Goal: Task Accomplishment & Management: Use online tool/utility

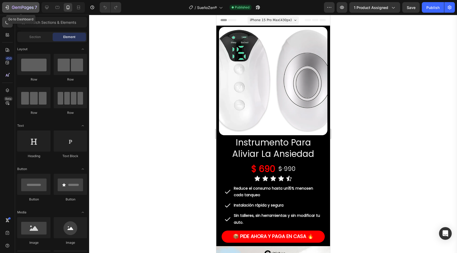
click at [5, 7] on icon "button" at bounding box center [6, 7] width 5 height 5
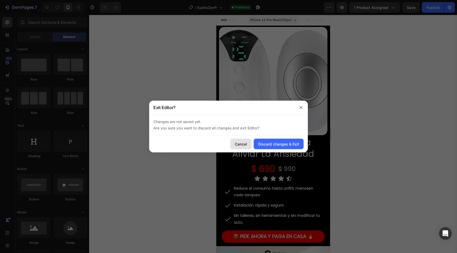
click at [247, 142] on div "Cancel" at bounding box center [241, 144] width 12 height 6
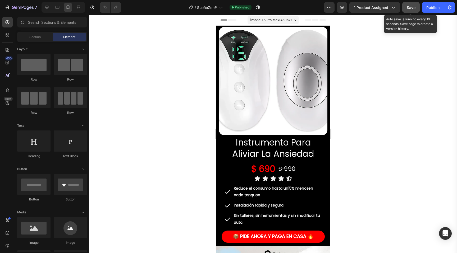
click at [412, 9] on span "Save" at bounding box center [411, 7] width 9 height 4
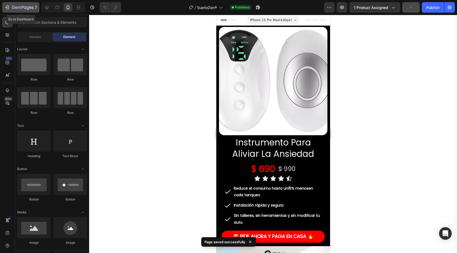
click at [9, 5] on icon "button" at bounding box center [6, 7] width 5 height 5
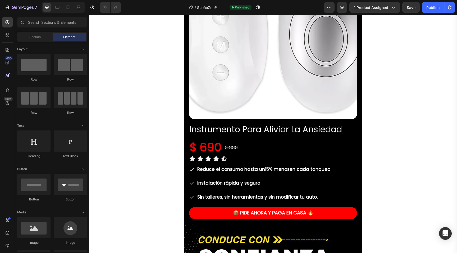
scroll to position [77, 0]
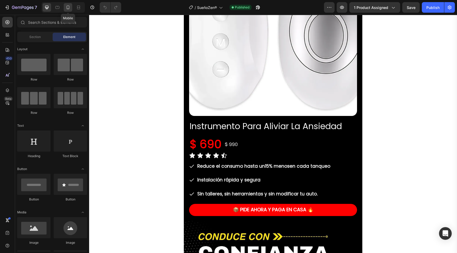
click at [66, 9] on icon at bounding box center [67, 7] width 5 height 5
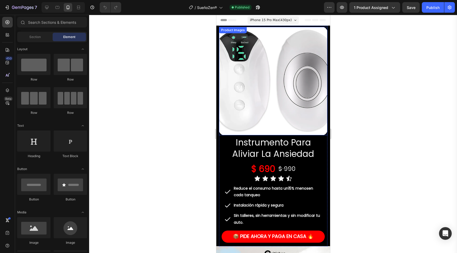
click at [274, 117] on img at bounding box center [273, 81] width 108 height 108
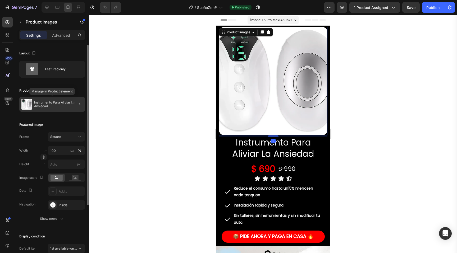
click at [47, 108] on div "Instrumento Para Aliviar La Ansiedad" at bounding box center [52, 104] width 66 height 15
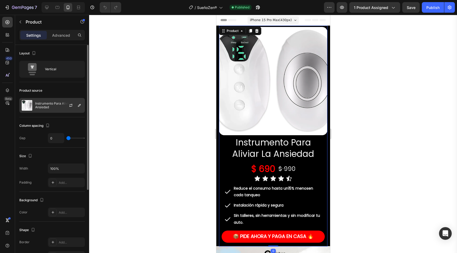
click at [56, 106] on p "Instrumento Para Aliviar La Ansiedad" at bounding box center [58, 105] width 47 height 7
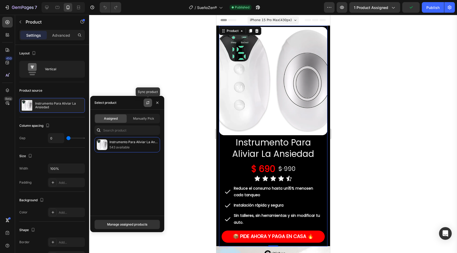
click at [147, 104] on icon "button" at bounding box center [148, 103] width 4 height 4
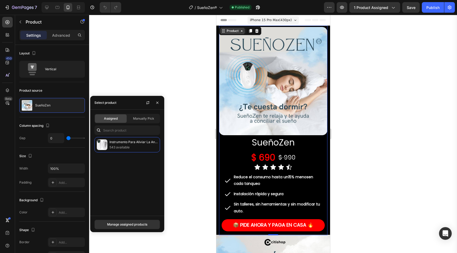
click at [234, 30] on div "Product" at bounding box center [232, 31] width 14 height 5
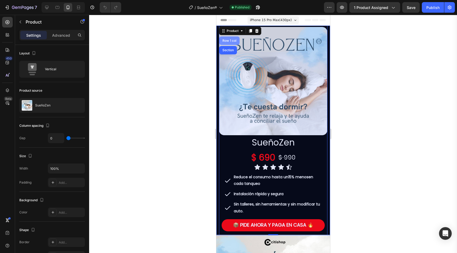
click at [229, 39] on div "Row 1 col" at bounding box center [229, 40] width 16 height 3
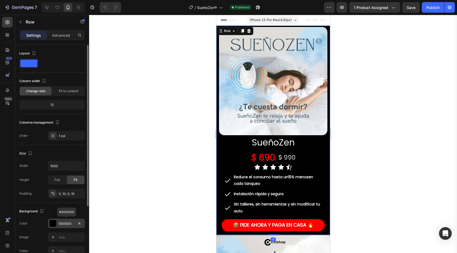
click at [53, 223] on div at bounding box center [52, 223] width 7 height 7
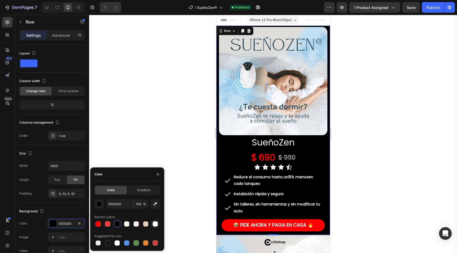
click at [155, 224] on div at bounding box center [155, 223] width 5 height 5
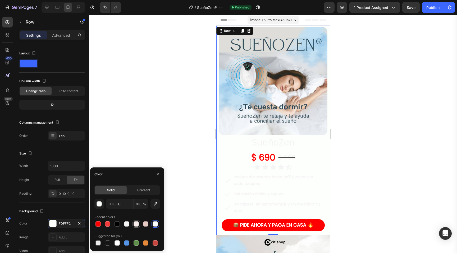
click at [137, 224] on div at bounding box center [135, 223] width 5 height 5
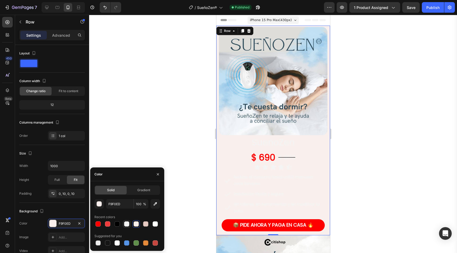
click at [123, 223] on div at bounding box center [126, 223] width 7 height 7
click at [112, 220] on div at bounding box center [127, 223] width 66 height 7
click at [117, 224] on div at bounding box center [116, 223] width 5 height 5
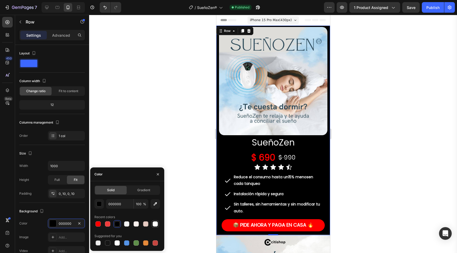
click at [154, 225] on div at bounding box center [155, 223] width 5 height 5
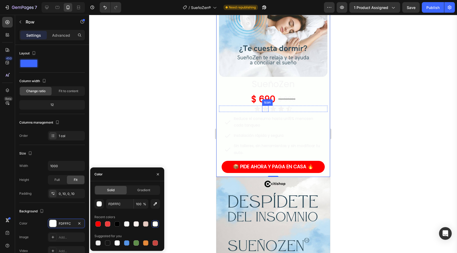
scroll to position [64, 0]
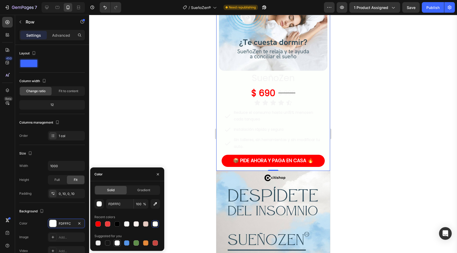
click at [116, 244] on div at bounding box center [116, 243] width 5 height 5
type input "FFFFFF"
click at [155, 204] on icon "button" at bounding box center [155, 203] width 5 height 5
click at [263, 76] on h1 "SueñoZen" at bounding box center [272, 78] width 103 height 12
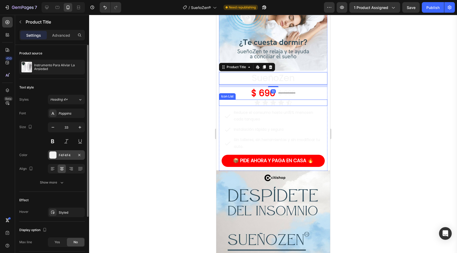
click at [49, 157] on div "F4F4F4" at bounding box center [66, 155] width 37 height 10
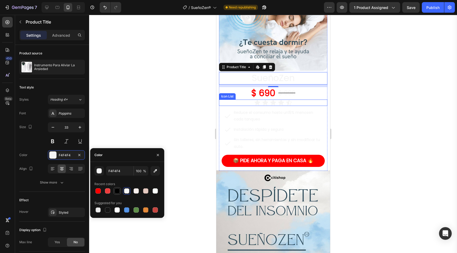
click at [119, 192] on div at bounding box center [116, 190] width 5 height 5
type input "000000"
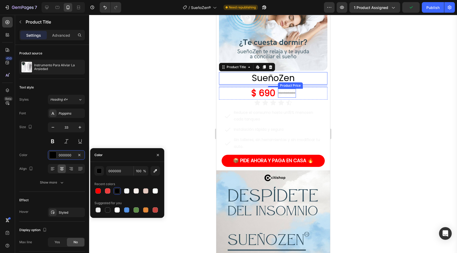
click at [287, 93] on div "$ 990" at bounding box center [287, 93] width 18 height 9
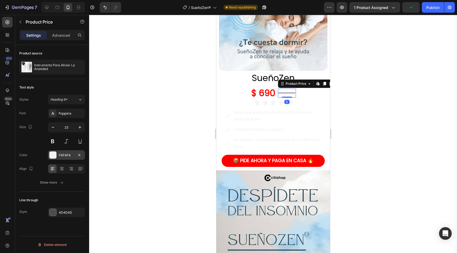
click at [50, 156] on div at bounding box center [52, 155] width 7 height 7
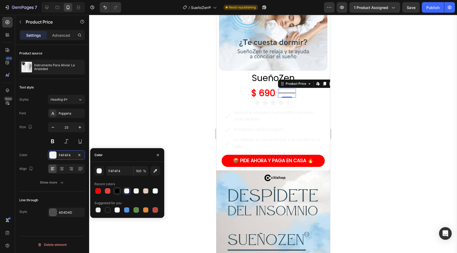
click at [117, 190] on div at bounding box center [116, 190] width 5 height 5
type input "000000"
click at [272, 104] on icon at bounding box center [273, 102] width 6 height 5
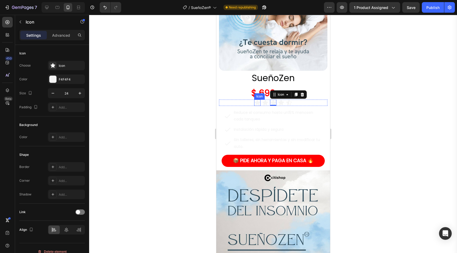
click at [257, 103] on icon at bounding box center [257, 102] width 6 height 5
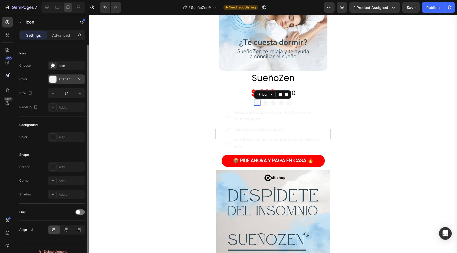
click at [51, 80] on div at bounding box center [52, 79] width 7 height 7
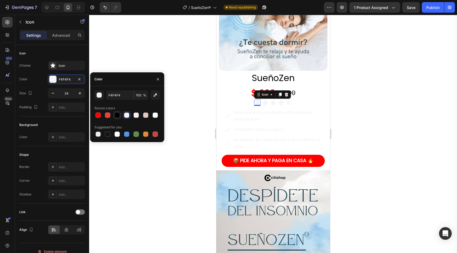
click at [117, 115] on div at bounding box center [116, 115] width 5 height 5
type input "000000"
click at [266, 106] on icon at bounding box center [265, 103] width 6 height 6
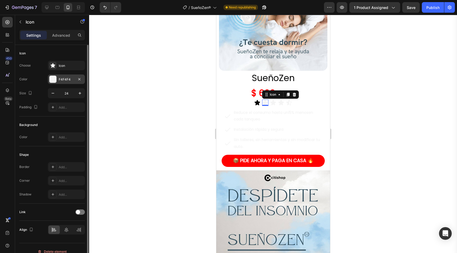
click at [56, 83] on div at bounding box center [52, 79] width 7 height 7
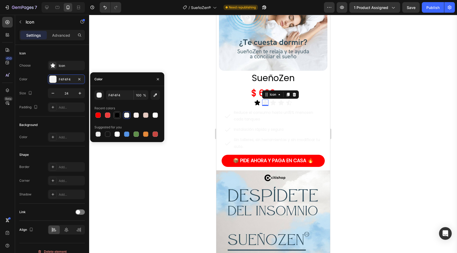
click at [120, 115] on div at bounding box center [116, 115] width 7 height 7
type input "000000"
click at [273, 103] on icon at bounding box center [273, 102] width 6 height 5
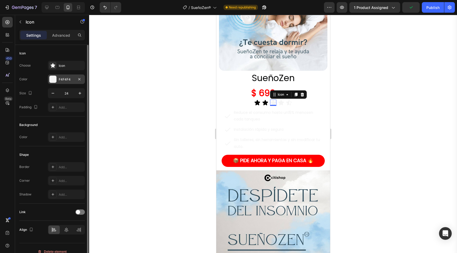
click at [53, 80] on div at bounding box center [52, 79] width 7 height 7
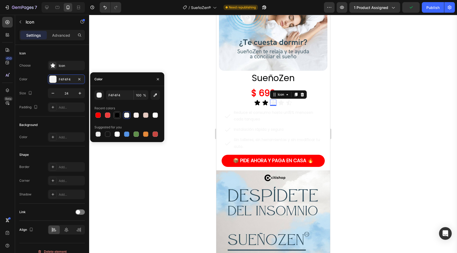
click at [116, 114] on div at bounding box center [116, 115] width 5 height 5
type input "000000"
click at [281, 102] on icon at bounding box center [281, 102] width 6 height 5
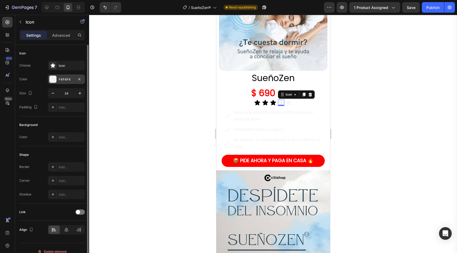
click at [56, 81] on div at bounding box center [52, 79] width 7 height 7
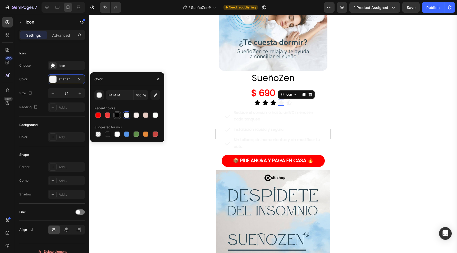
click at [117, 114] on div at bounding box center [116, 115] width 5 height 5
type input "000000"
click at [286, 103] on icon at bounding box center [288, 103] width 6 height 6
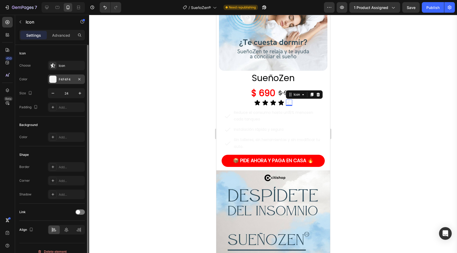
click at [54, 80] on div at bounding box center [52, 79] width 7 height 7
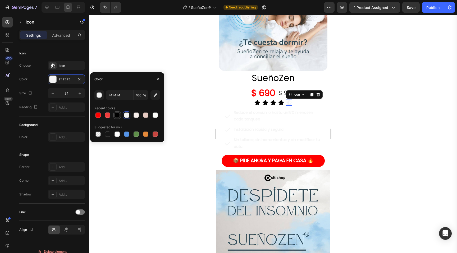
click at [116, 114] on div at bounding box center [116, 115] width 5 height 5
type input "000000"
click at [278, 118] on p "Reduce el consumo hasta un 15% menos en cada tanqueo" at bounding box center [276, 115] width 87 height 13
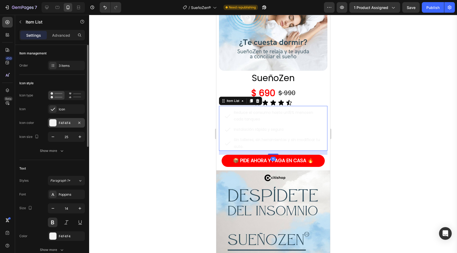
click at [54, 125] on div at bounding box center [52, 122] width 7 height 7
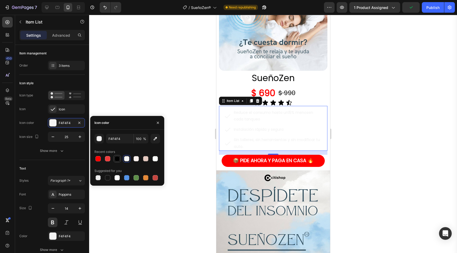
click at [118, 159] on div at bounding box center [116, 158] width 5 height 5
type input "000000"
click at [277, 116] on p "Reduce el consumo hasta un 15% menos en cada tanqueo" at bounding box center [276, 115] width 87 height 13
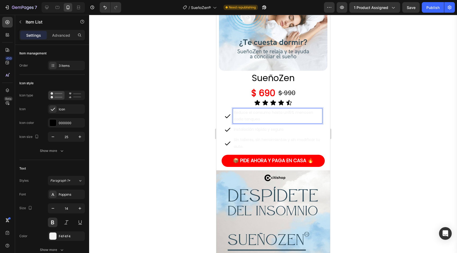
click at [258, 131] on strong "Instalación rápida y segura" at bounding box center [258, 129] width 50 height 5
click at [257, 117] on p "Reduce el consumo hasta un 15% menos en cada tanqueo" at bounding box center [276, 115] width 87 height 13
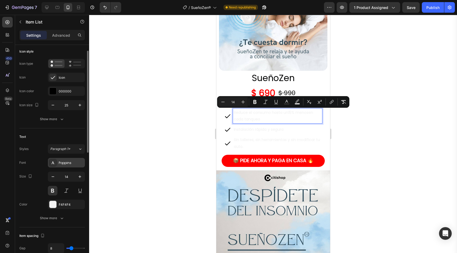
scroll to position [53, 0]
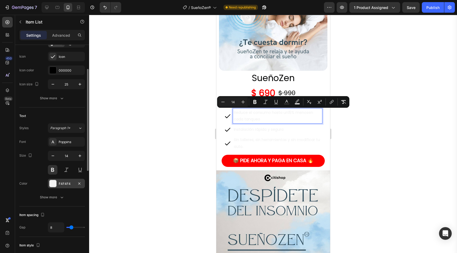
click at [50, 183] on div at bounding box center [52, 183] width 7 height 7
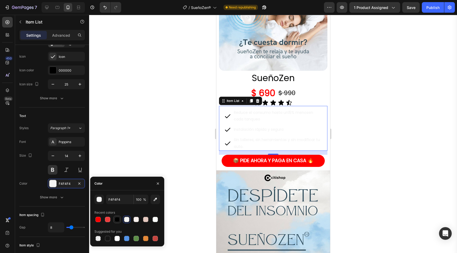
click at [117, 220] on div at bounding box center [116, 219] width 5 height 5
type input "000000"
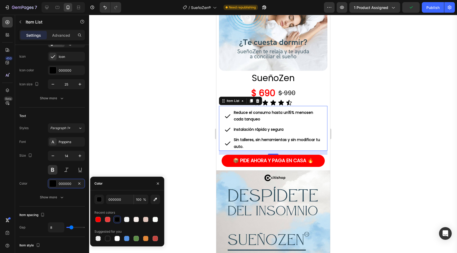
click at [386, 137] on div at bounding box center [273, 134] width 368 height 238
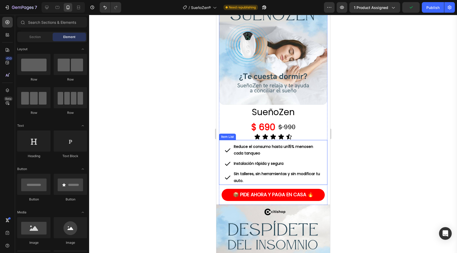
scroll to position [30, 0]
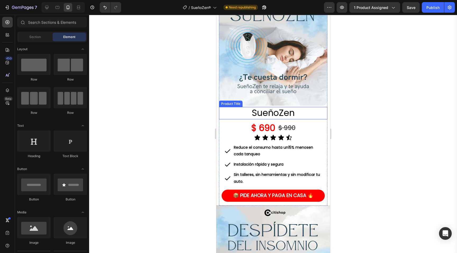
click at [225, 115] on h1 "SueñoZen" at bounding box center [272, 113] width 103 height 12
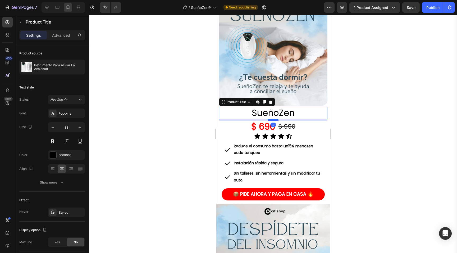
click at [276, 119] on div at bounding box center [272, 120] width 11 height 2
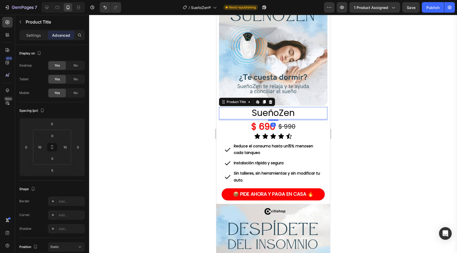
click at [357, 122] on div at bounding box center [273, 134] width 368 height 238
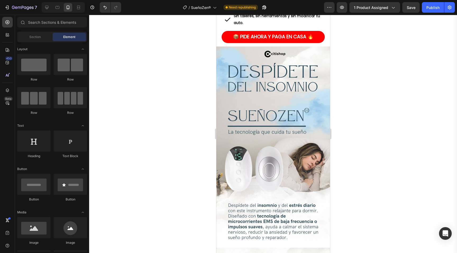
scroll to position [188, 0]
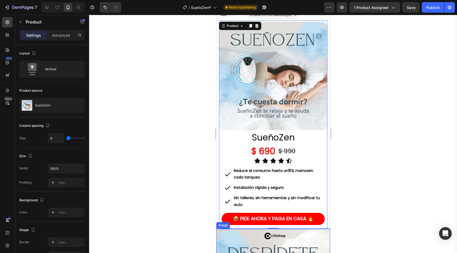
scroll to position [0, 0]
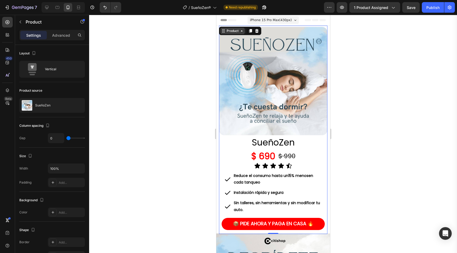
click at [232, 30] on div "Product" at bounding box center [232, 31] width 14 height 5
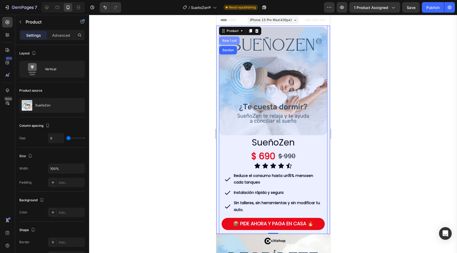
click at [231, 39] on div "Row 1 col" at bounding box center [229, 40] width 16 height 3
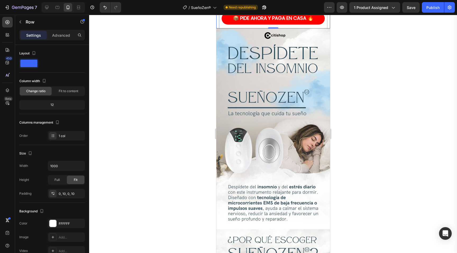
scroll to position [206, 0]
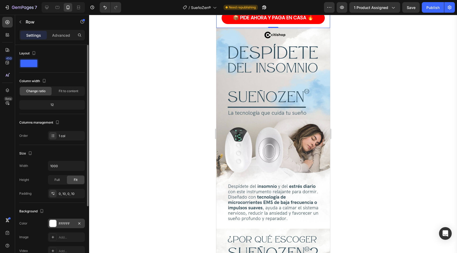
click at [51, 225] on div at bounding box center [52, 223] width 7 height 7
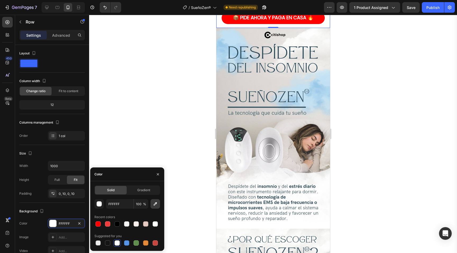
click at [155, 202] on icon "button" at bounding box center [155, 203] width 5 height 5
type input "FDFDFD"
click at [358, 151] on div at bounding box center [273, 134] width 368 height 238
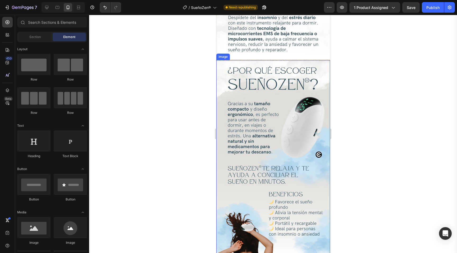
scroll to position [388, 0]
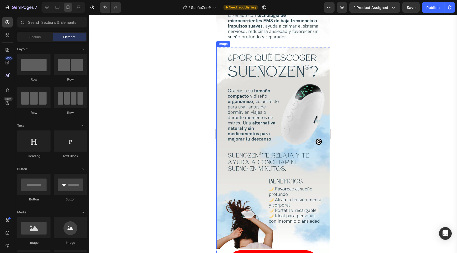
click at [278, 124] on img at bounding box center [273, 148] width 114 height 202
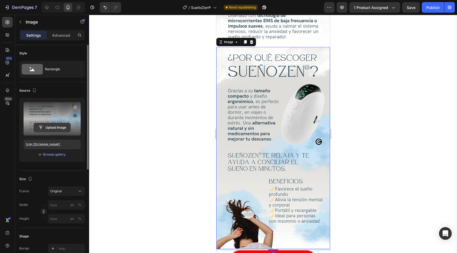
click at [55, 128] on input "file" at bounding box center [52, 127] width 36 height 9
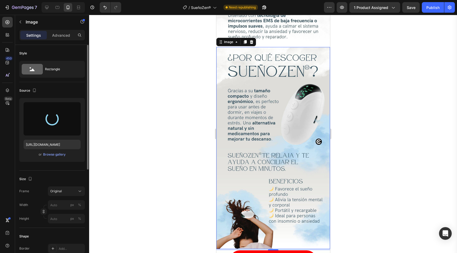
type input "[URL][DOMAIN_NAME]"
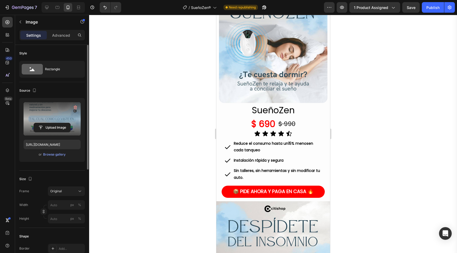
scroll to position [0, 0]
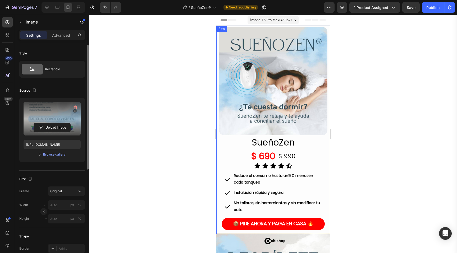
click at [327, 163] on div "Product Images SueñoZen Product Title $ 690 Product Price Product Price $ 990 P…" at bounding box center [273, 130] width 114 height 209
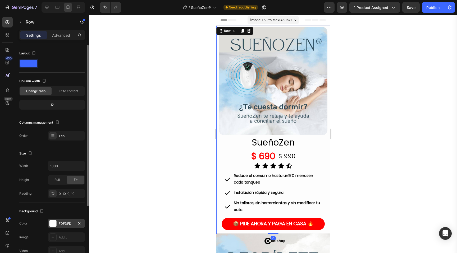
click at [53, 225] on div at bounding box center [52, 223] width 7 height 7
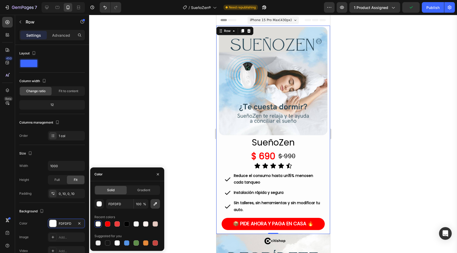
click at [154, 202] on icon "button" at bounding box center [155, 203] width 5 height 5
type input "E4E8EC"
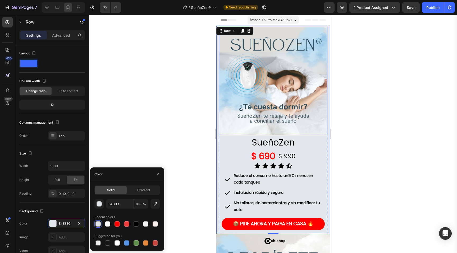
click at [374, 141] on div at bounding box center [273, 134] width 368 height 238
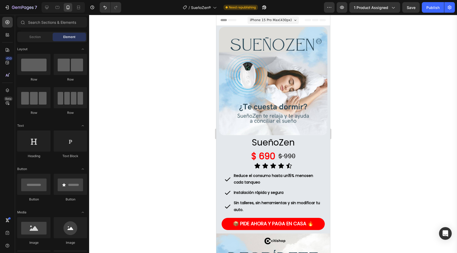
click at [187, 199] on div at bounding box center [273, 134] width 368 height 238
click at [267, 142] on h1 "SueñoZen" at bounding box center [272, 143] width 103 height 12
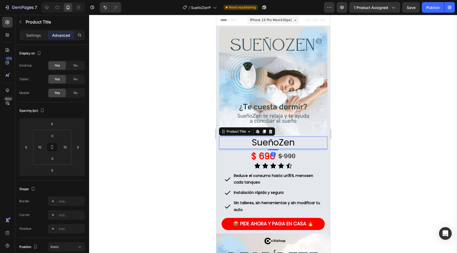
click at [267, 142] on h1 "SueñoZen" at bounding box center [272, 143] width 103 height 12
click at [38, 36] on p "Settings" at bounding box center [33, 36] width 15 height 6
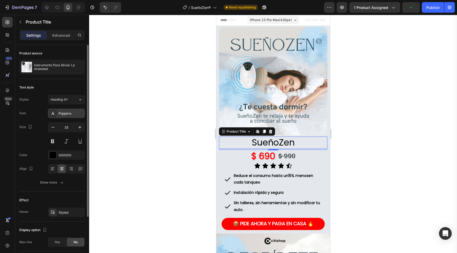
click at [67, 116] on div "Poppins" at bounding box center [66, 114] width 37 height 10
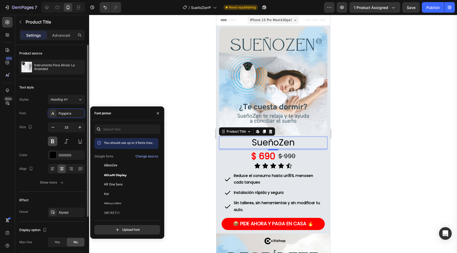
click at [54, 144] on button at bounding box center [53, 142] width 10 height 10
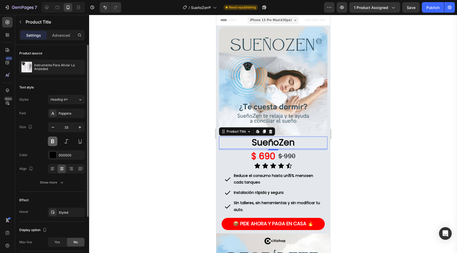
click at [54, 144] on button at bounding box center [53, 142] width 10 height 10
click at [200, 126] on div at bounding box center [273, 134] width 368 height 238
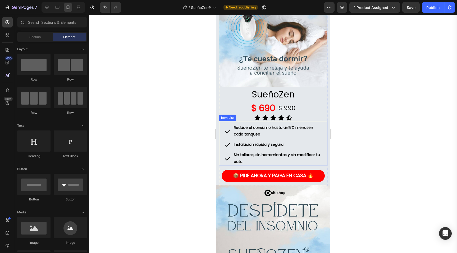
scroll to position [38, 0]
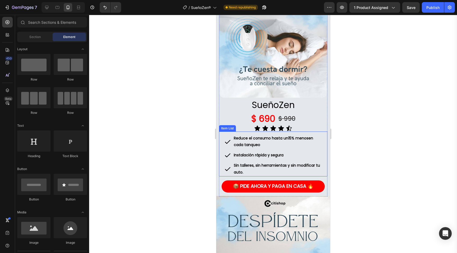
click at [251, 142] on p "Reduce el consumo hasta un 15% menos en cada tanqueo" at bounding box center [276, 141] width 87 height 13
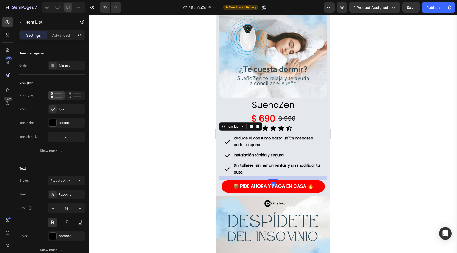
click at [251, 142] on p "Reduce el consumo hasta un 15% menos en cada tanqueo" at bounding box center [276, 141] width 87 height 13
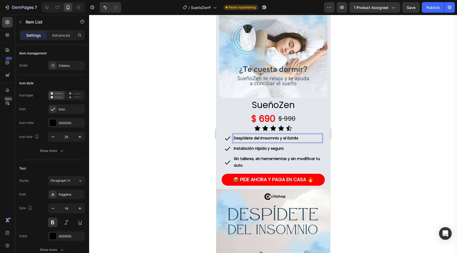
click at [262, 138] on p "Despídete del Imsomnio y el Estrés" at bounding box center [276, 138] width 87 height 7
click at [263, 138] on p "Despídete del imsomnio y el Estrés" at bounding box center [276, 138] width 87 height 7
click at [356, 138] on div at bounding box center [273, 134] width 368 height 238
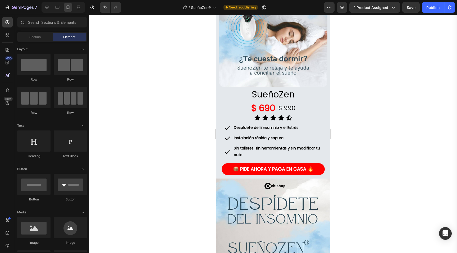
scroll to position [43, 0]
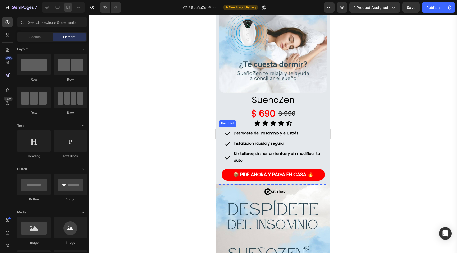
click at [274, 135] on p "Despídete del imsomnio y el Estrés" at bounding box center [276, 133] width 87 height 7
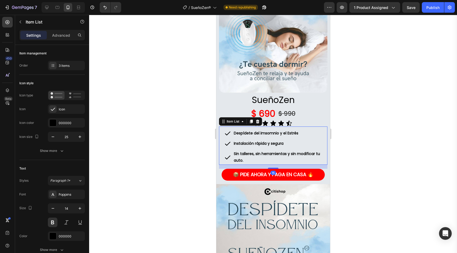
click at [262, 132] on p "Despídete del imsomnio y el Estrés" at bounding box center [276, 133] width 87 height 7
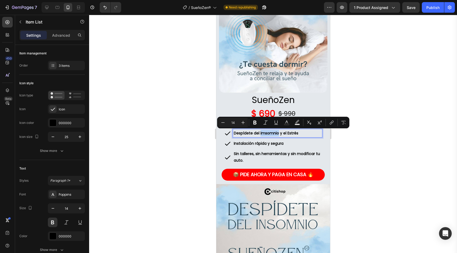
click at [265, 134] on p "Despídete del imsomnio y el Estrés" at bounding box center [276, 133] width 87 height 7
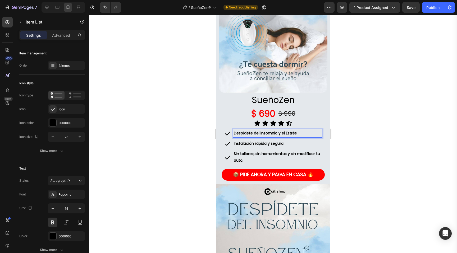
click at [287, 135] on p "Despídete del insomnio y el Estrés" at bounding box center [276, 133] width 87 height 7
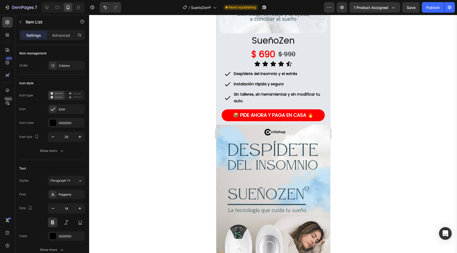
scroll to position [96, 0]
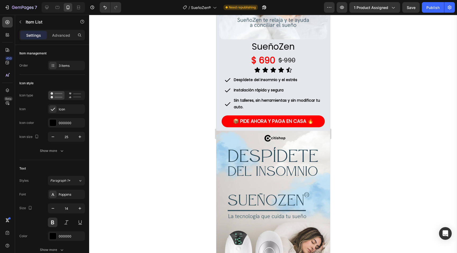
click at [249, 88] on strong "Instalación rápida y segura" at bounding box center [258, 89] width 50 height 5
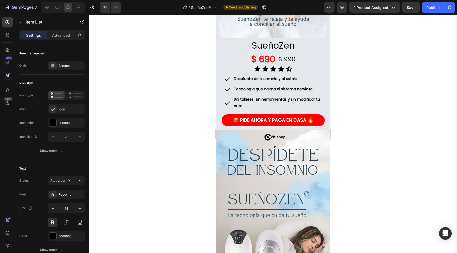
scroll to position [91, 0]
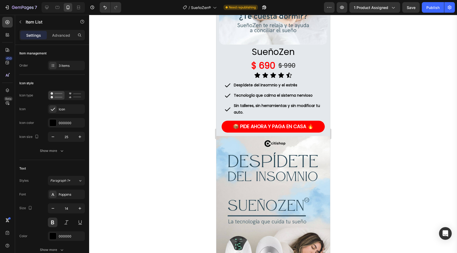
click at [262, 103] on p "Sin talleres, sin herramientas y sin modificar tu auto." at bounding box center [276, 109] width 87 height 13
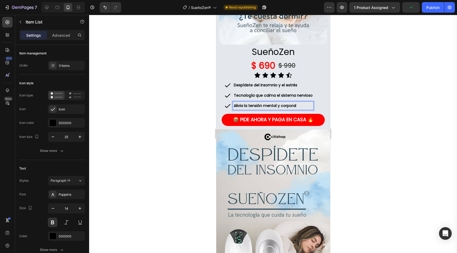
click at [361, 125] on div at bounding box center [273, 134] width 368 height 238
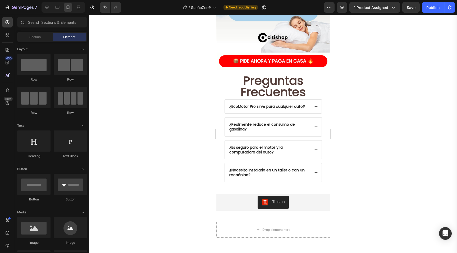
scroll to position [1022, 0]
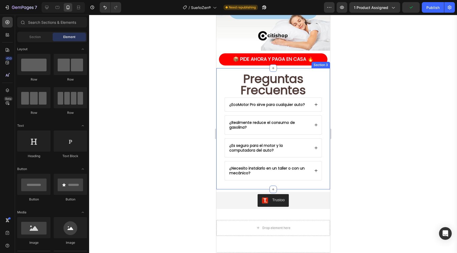
click at [311, 71] on div "Preguntas Frecuentes Heading ¿EcoMotor Pro sirve para cualquier auto? ¿Realment…" at bounding box center [273, 128] width 114 height 121
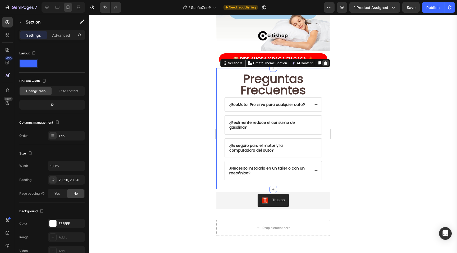
click at [324, 64] on icon at bounding box center [325, 63] width 3 height 4
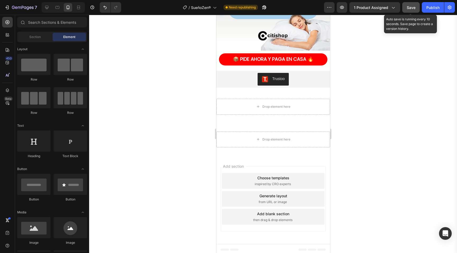
click at [414, 12] on button "Save" at bounding box center [410, 7] width 17 height 11
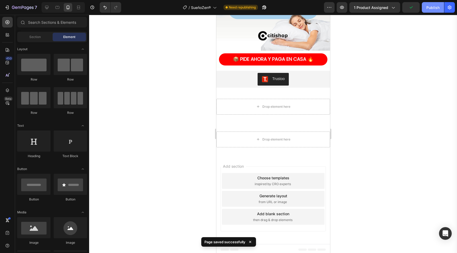
click at [433, 10] on div "Publish" at bounding box center [432, 8] width 13 height 6
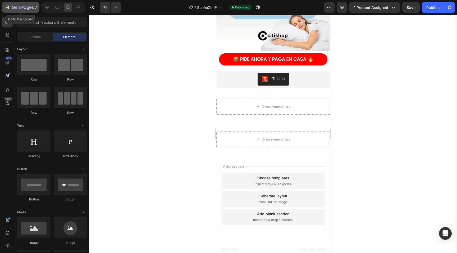
click at [7, 8] on icon "button" at bounding box center [6, 7] width 5 height 5
